Goal: Task Accomplishment & Management: Manage account settings

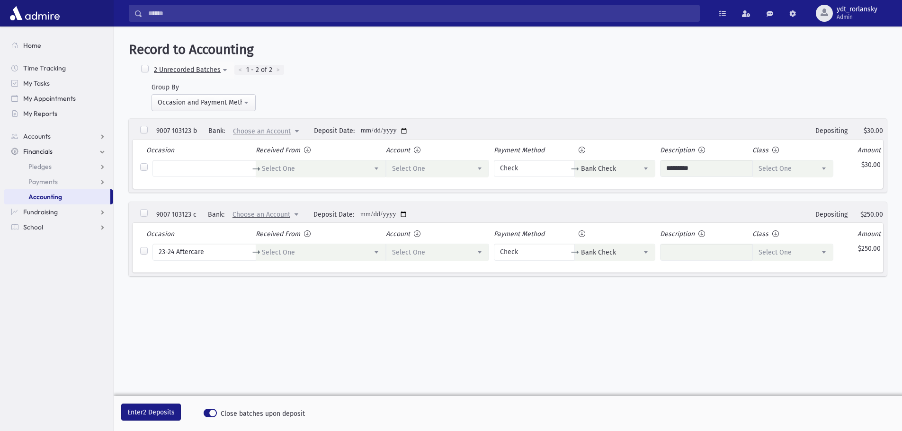
select select "*"
select select
select select "*"
click at [855, 12] on span "ydt_rorlansky" at bounding box center [857, 10] width 41 height 8
click at [849, 136] on link "Manage Logins" at bounding box center [846, 140] width 76 height 18
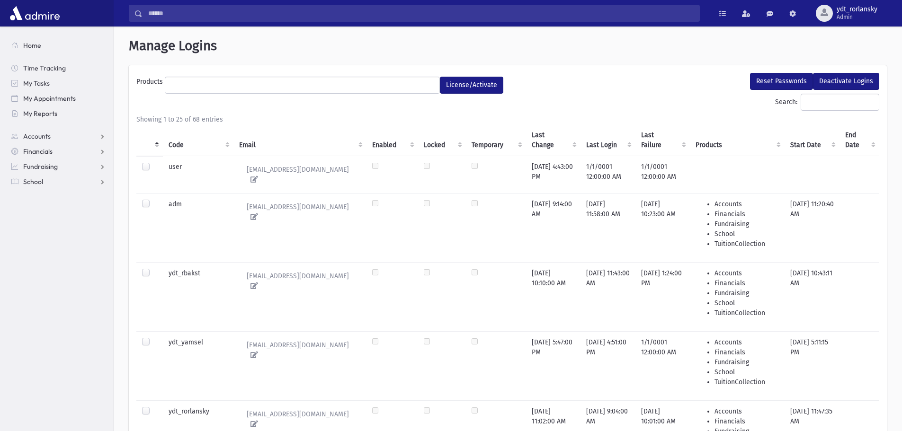
select select
click at [179, 147] on th "Code" at bounding box center [198, 141] width 71 height 32
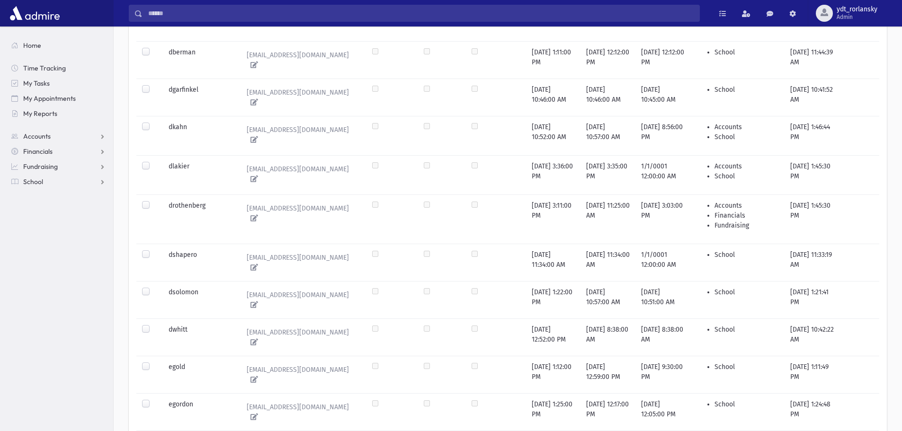
scroll to position [739, 0]
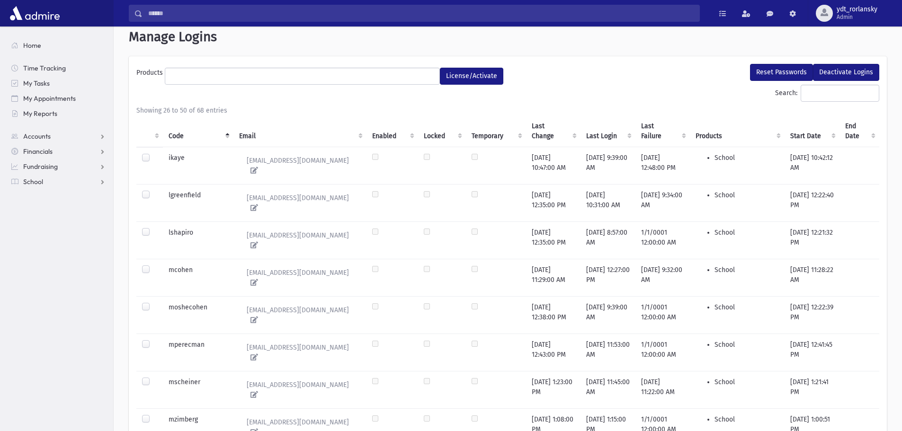
scroll to position [0, 0]
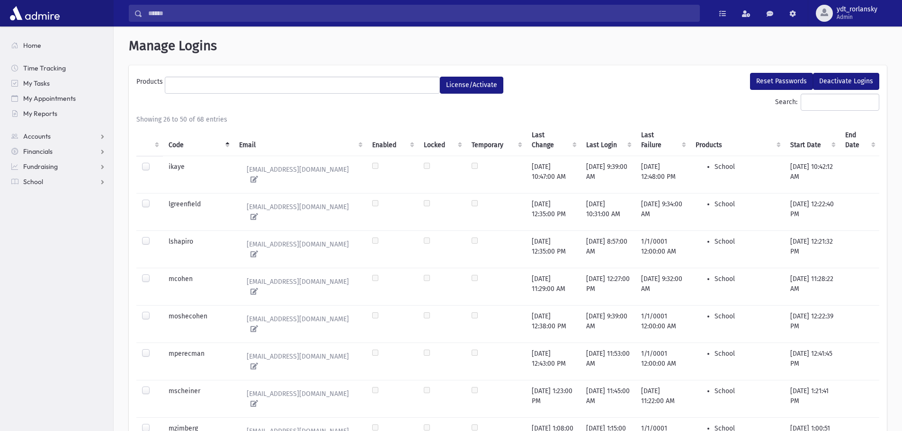
click at [153, 199] on label at bounding box center [153, 199] width 0 height 0
click at [774, 79] on button "Reset Passwords" at bounding box center [781, 81] width 63 height 17
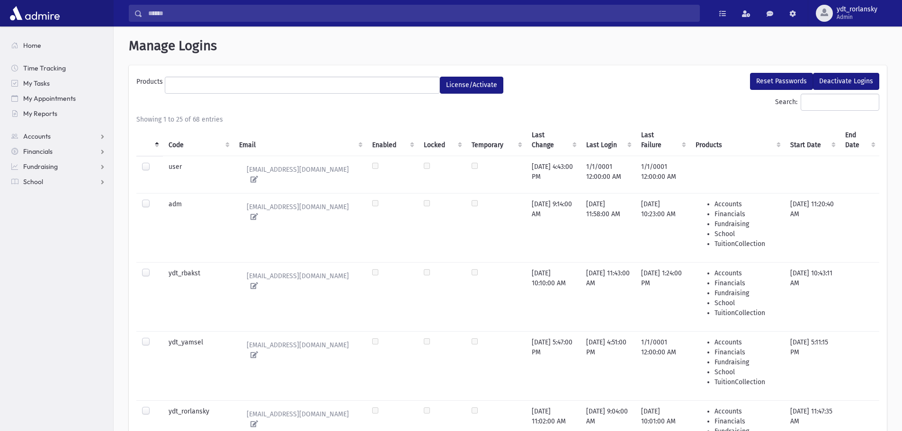
select select
click at [172, 141] on th "Code" at bounding box center [198, 141] width 71 height 32
select select
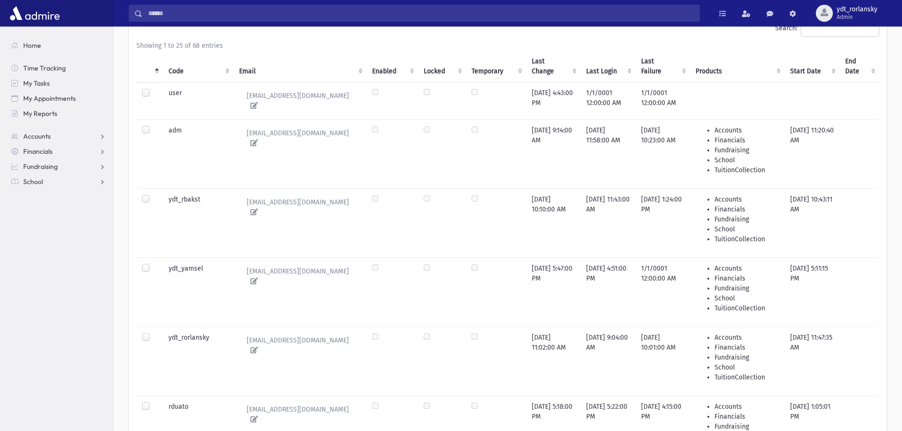
scroll to position [95, 0]
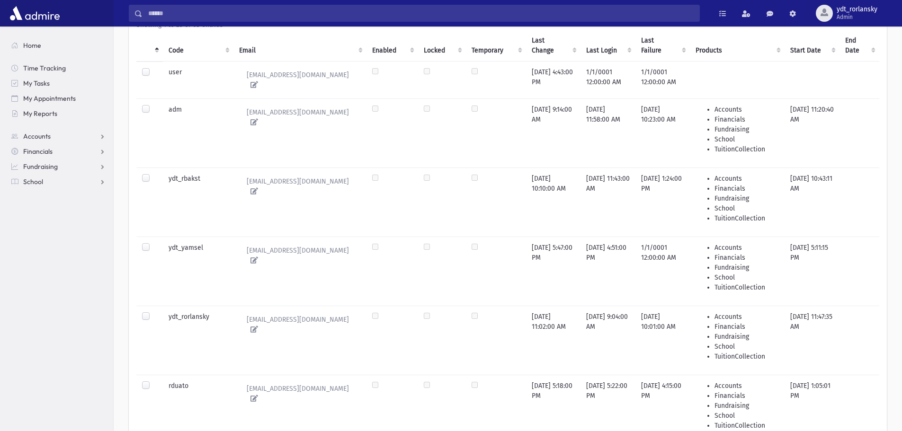
click at [174, 41] on th "Code" at bounding box center [198, 46] width 71 height 32
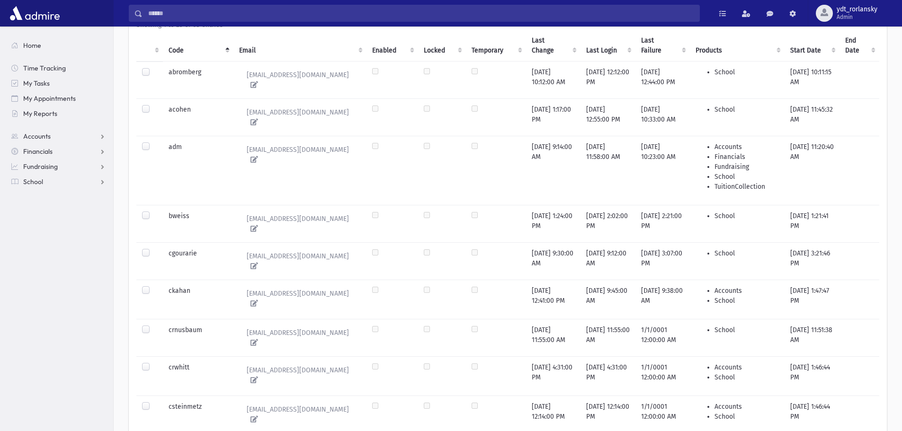
click at [153, 286] on label at bounding box center [153, 286] width 0 height 0
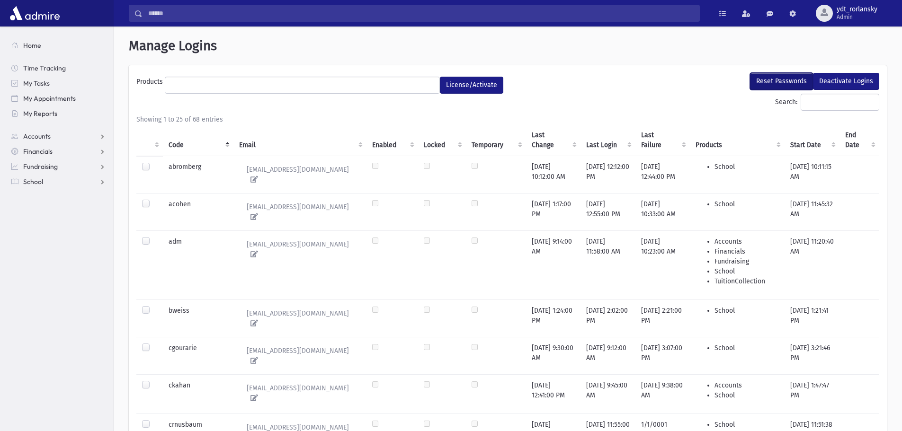
click at [762, 82] on button "Reset Passwords" at bounding box center [781, 81] width 63 height 17
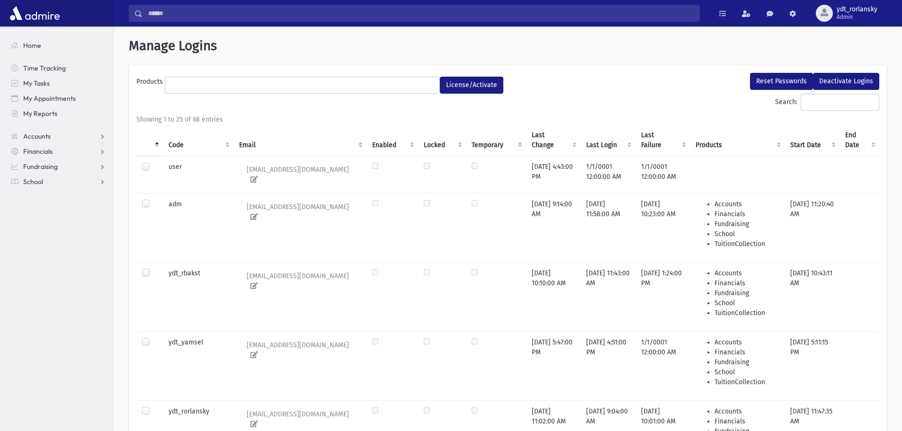
select select
click at [38, 183] on span "School" at bounding box center [33, 182] width 20 height 9
click at [45, 212] on span "Attendance" at bounding box center [45, 212] width 35 height 9
click at [39, 239] on span "List" at bounding box center [41, 242] width 10 height 9
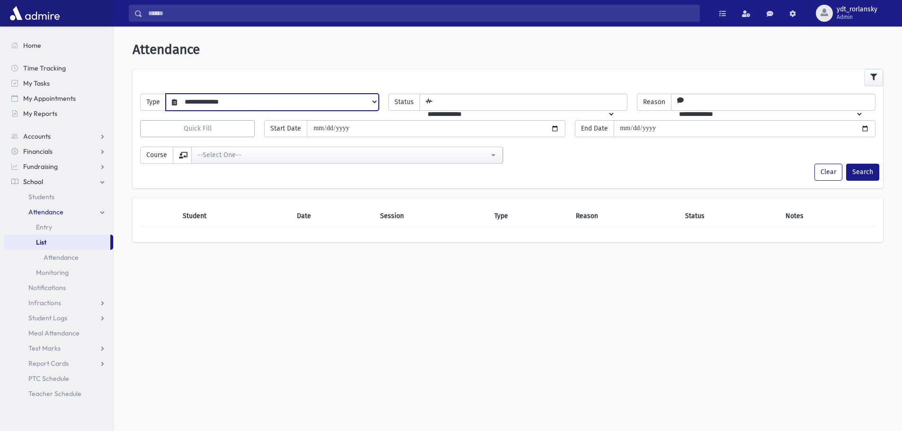
click at [374, 99] on select "**********" at bounding box center [277, 102] width 201 height 16
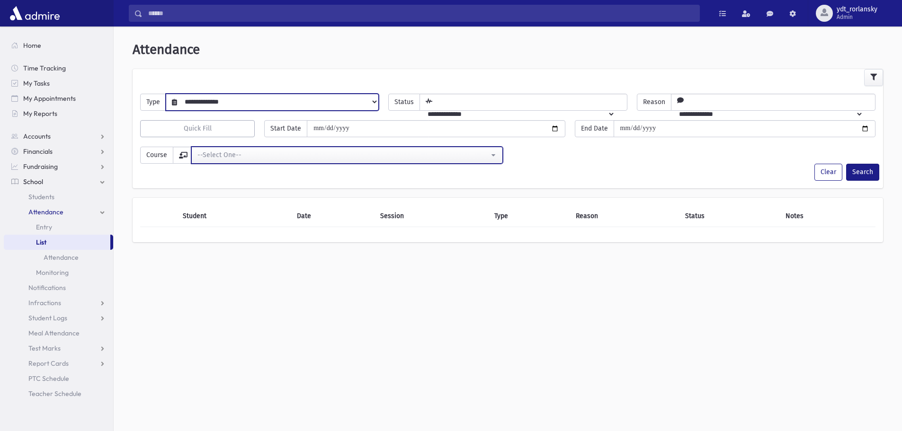
click at [493, 152] on button "--Select One--" at bounding box center [347, 155] width 312 height 17
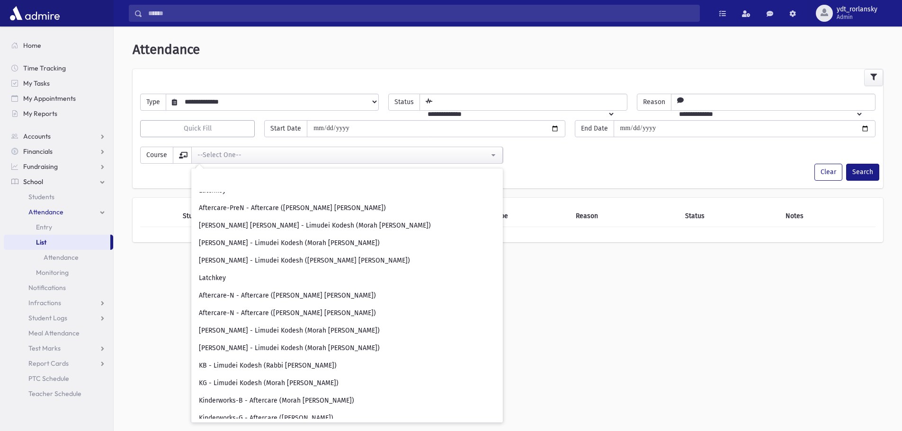
scroll to position [805, 0]
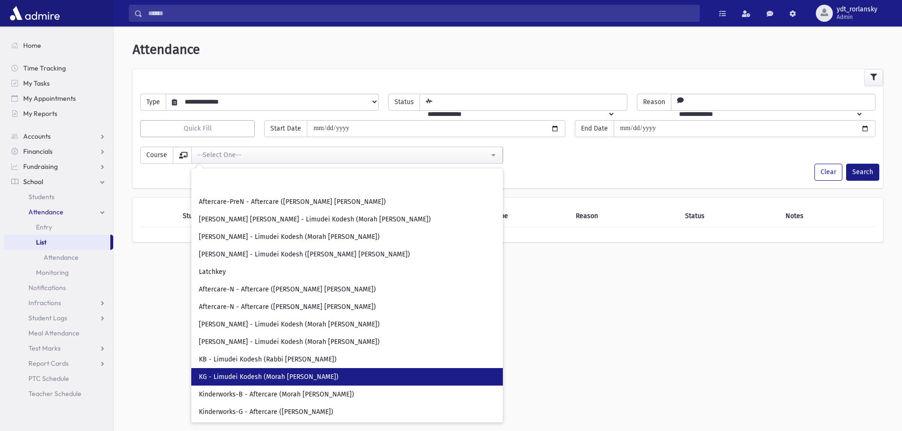
click at [341, 374] on link "KG - Limudei Kodesh (Morah Leah Greenfield)" at bounding box center [347, 377] width 312 height 18
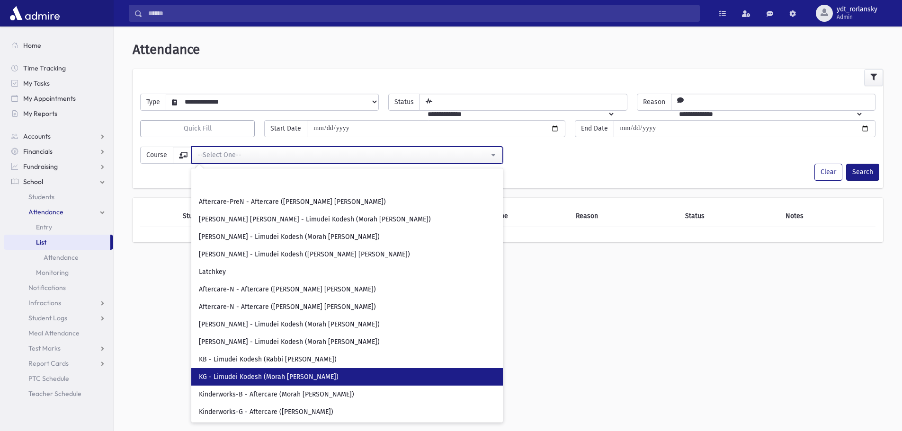
select select "***"
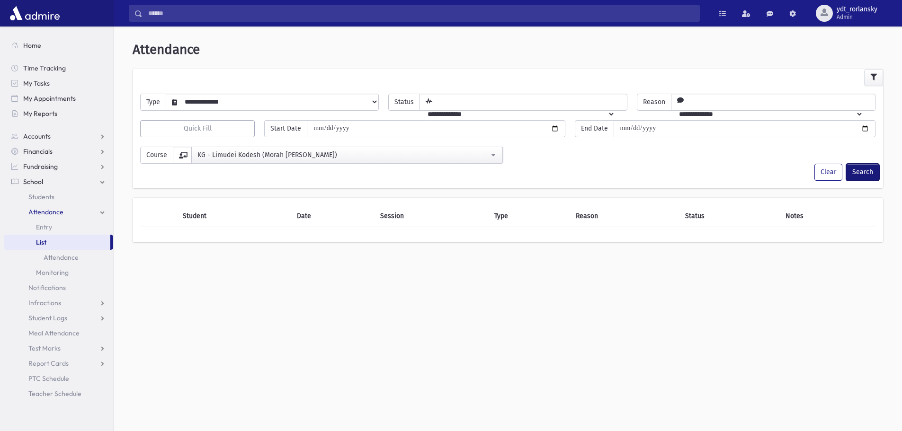
click at [870, 171] on button "Search" at bounding box center [862, 172] width 33 height 17
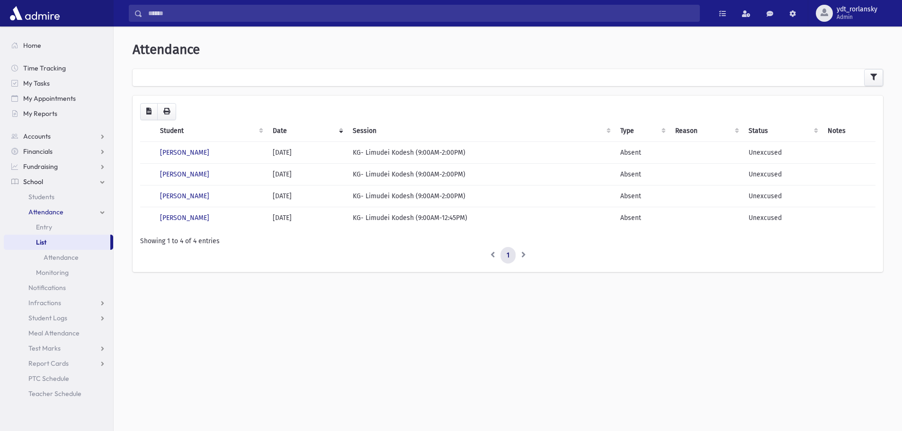
click at [533, 335] on div "**********" at bounding box center [508, 232] width 789 height 405
click at [60, 260] on link "Attendance" at bounding box center [58, 257] width 109 height 15
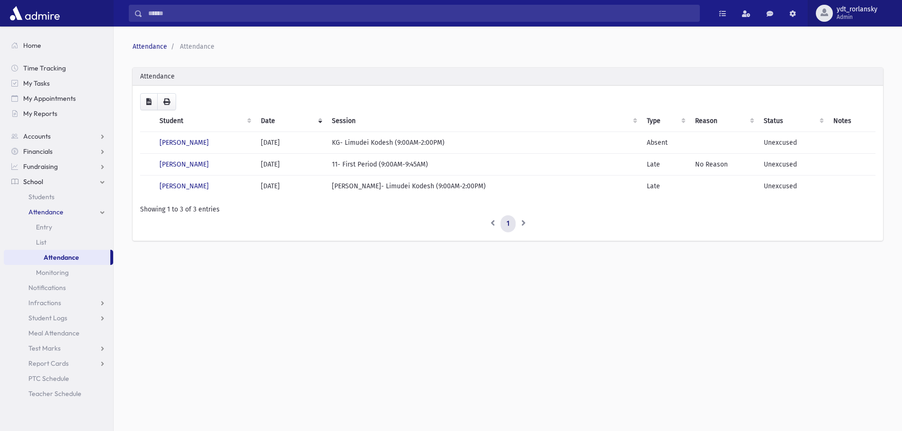
click at [853, 16] on span "Admin" at bounding box center [857, 17] width 41 height 8
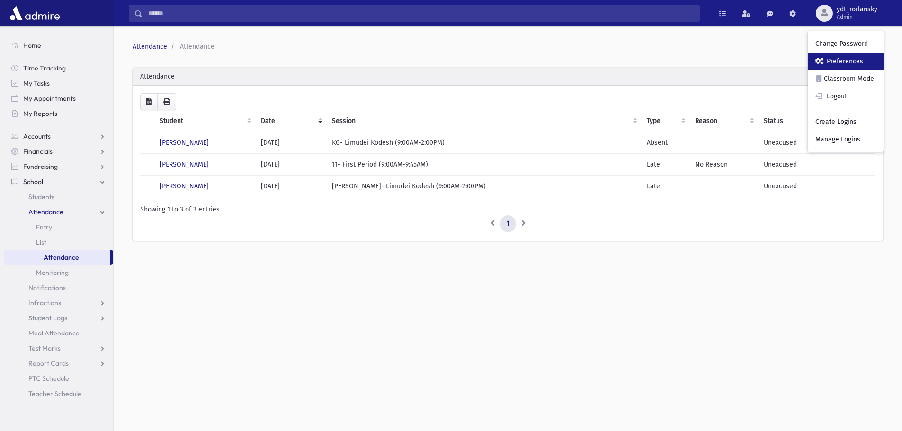
click at [855, 58] on link "Preferences" at bounding box center [846, 62] width 76 height 18
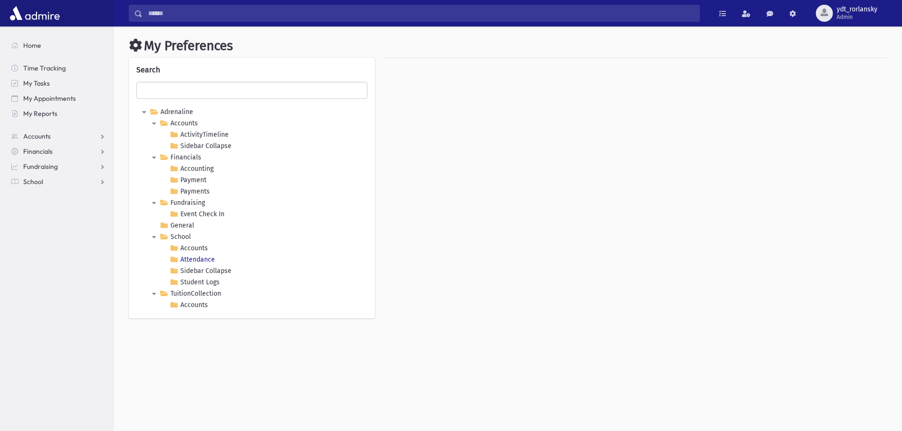
click at [173, 260] on icon at bounding box center [173, 259] width 11 height 11
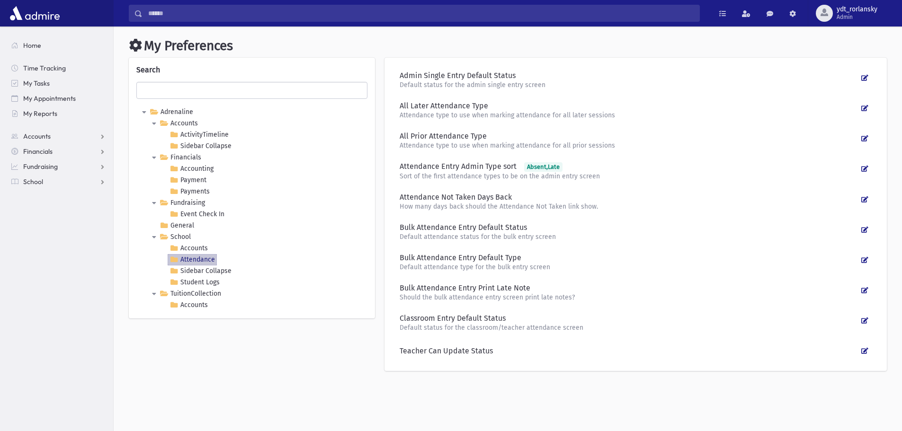
click at [482, 353] on div "Teacher Can Update Status" at bounding box center [629, 351] width 458 height 9
click at [865, 352] on icon at bounding box center [864, 351] width 7 height 6
click at [865, 352] on icon at bounding box center [865, 351] width 6 height 6
click at [689, 357] on div "Teacher Can Update Status" at bounding box center [635, 351] width 487 height 25
click at [863, 291] on icon at bounding box center [864, 290] width 7 height 6
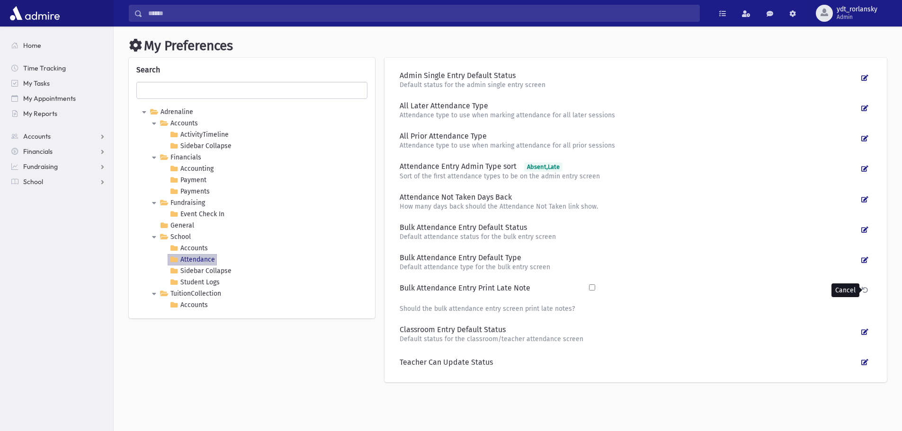
click at [863, 291] on icon at bounding box center [865, 290] width 6 height 6
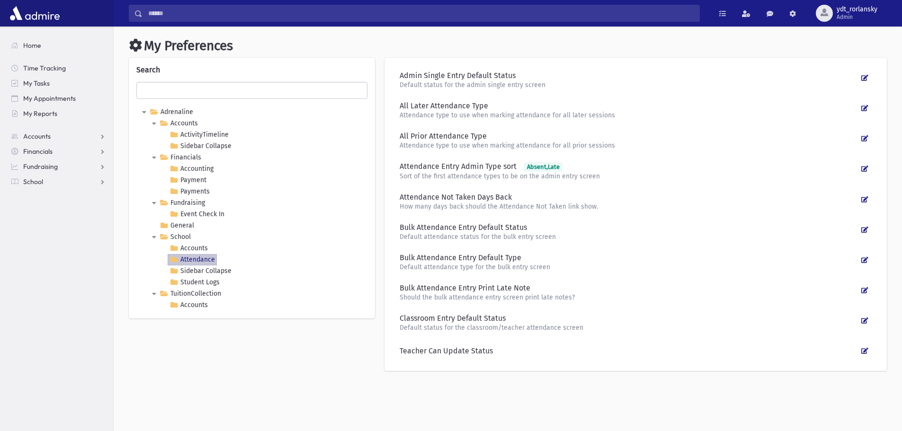
click at [245, 361] on div "Search Adrenaline Accounts ActivityTimeline" at bounding box center [252, 219] width 256 height 323
click at [841, 17] on span "Admin" at bounding box center [857, 17] width 41 height 8
click at [842, 78] on link "Classroom Mode" at bounding box center [846, 79] width 76 height 18
